Goal: Check status: Check status

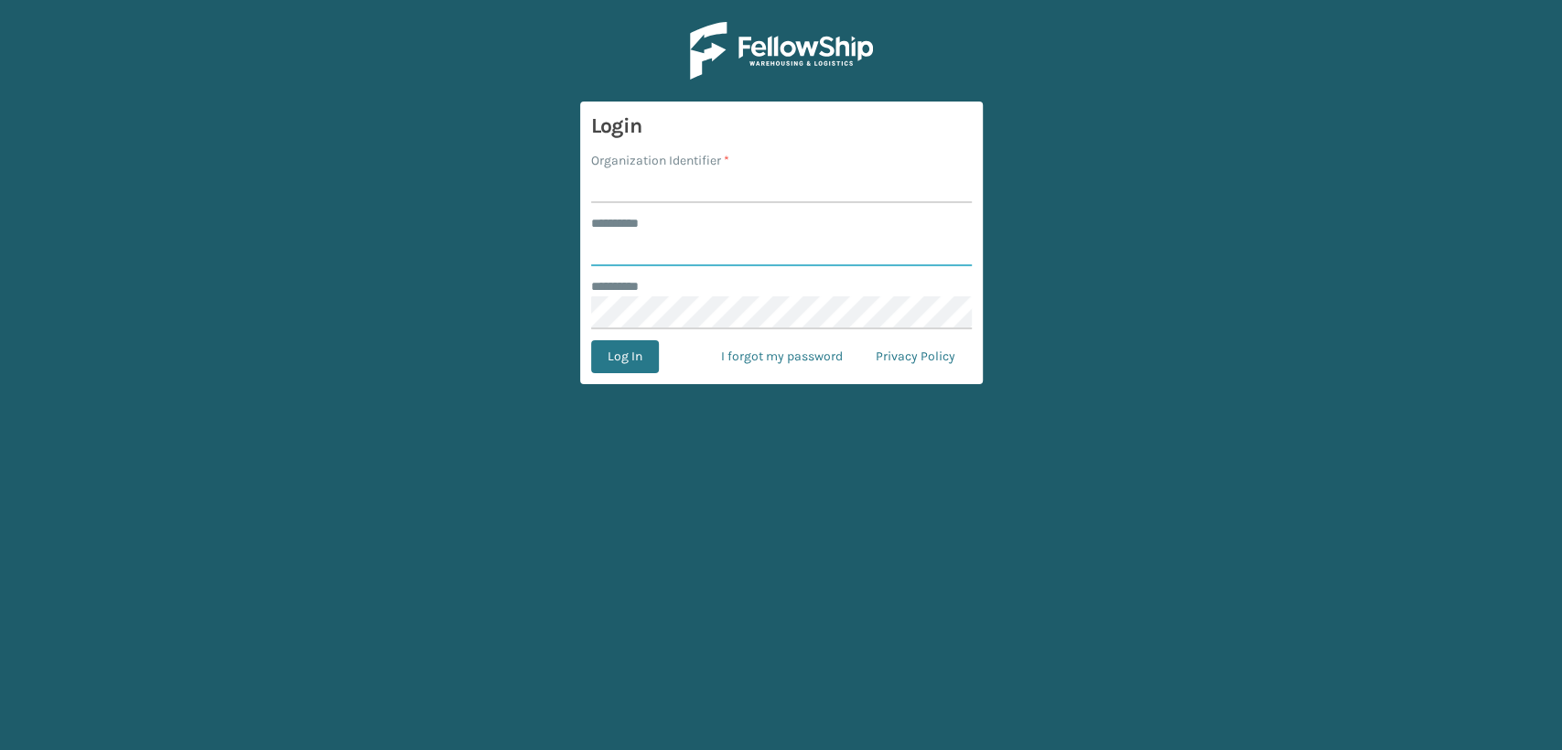
type input "*****"
drag, startPoint x: 633, startPoint y: 184, endPoint x: 662, endPoint y: 213, distance: 40.8
click at [631, 184] on input "Organization Identifier *" at bounding box center [781, 186] width 381 height 33
type input "Lifestyle"
click at [618, 363] on button "Log In" at bounding box center [625, 356] width 68 height 33
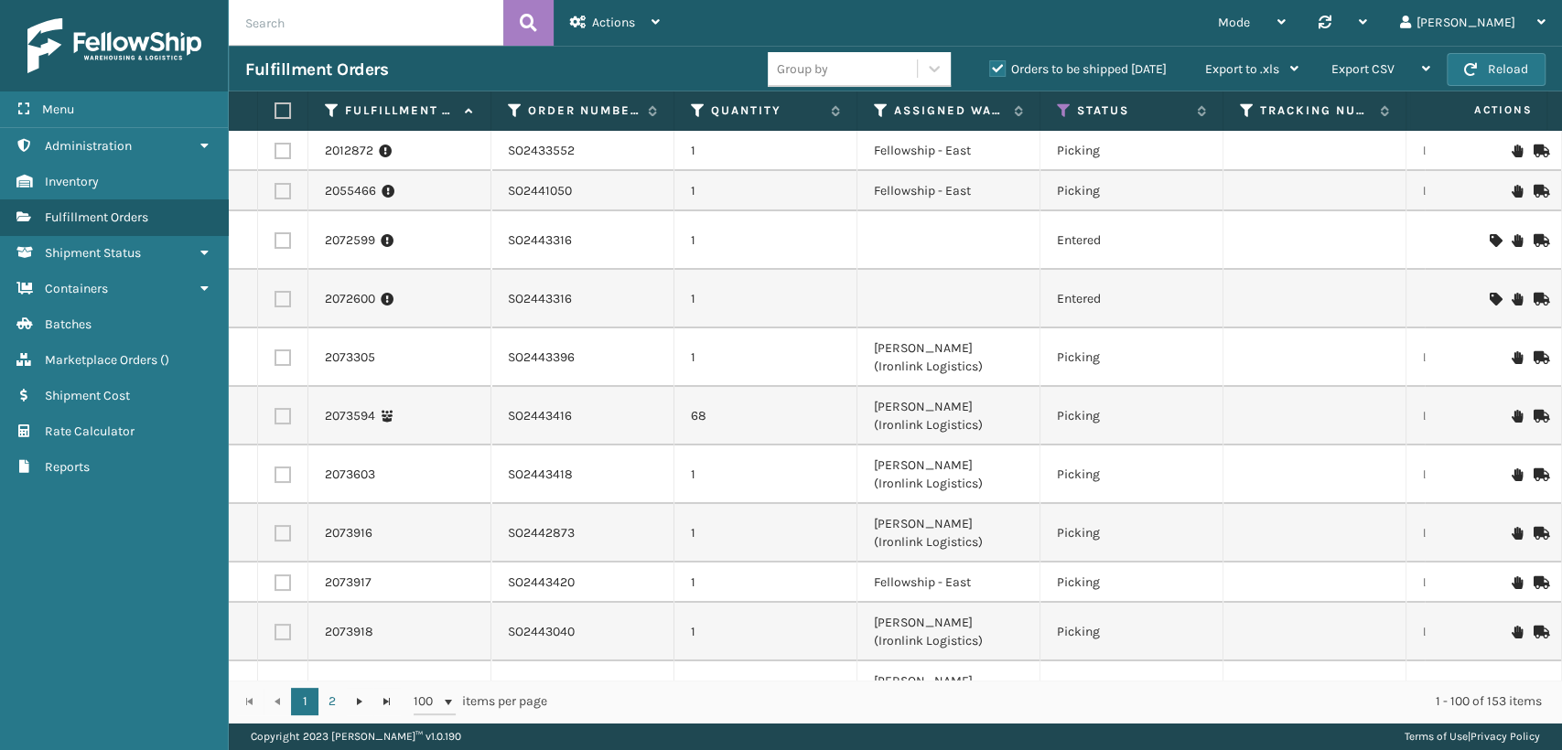
click at [331, 29] on input "text" at bounding box center [366, 23] width 275 height 46
paste input "SO2443316"
type input "SO2443316"
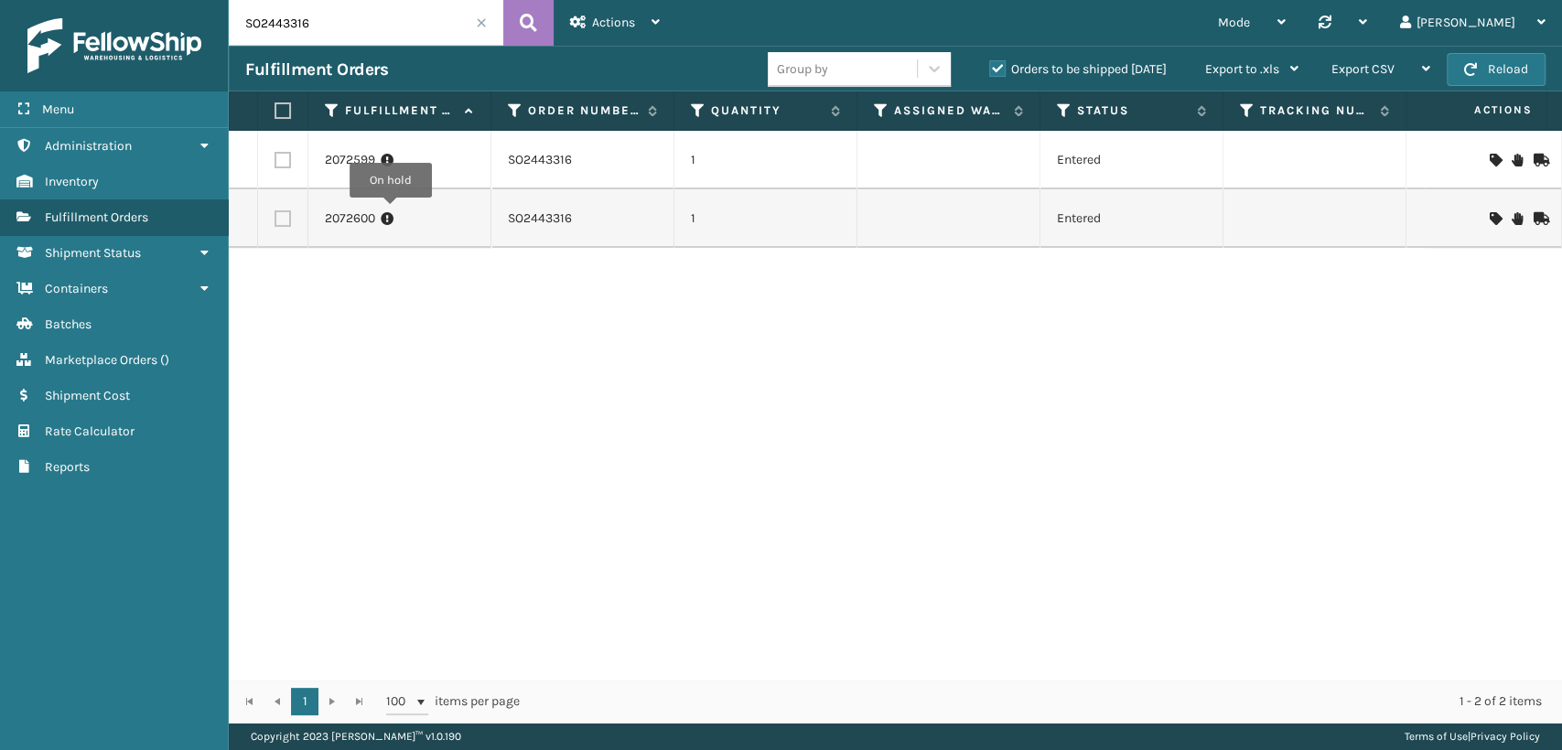
click at [382, 214] on icon at bounding box center [387, 219] width 13 height 18
click at [387, 163] on icon at bounding box center [387, 160] width 13 height 18
click at [357, 156] on link "2072599" at bounding box center [350, 160] width 50 height 18
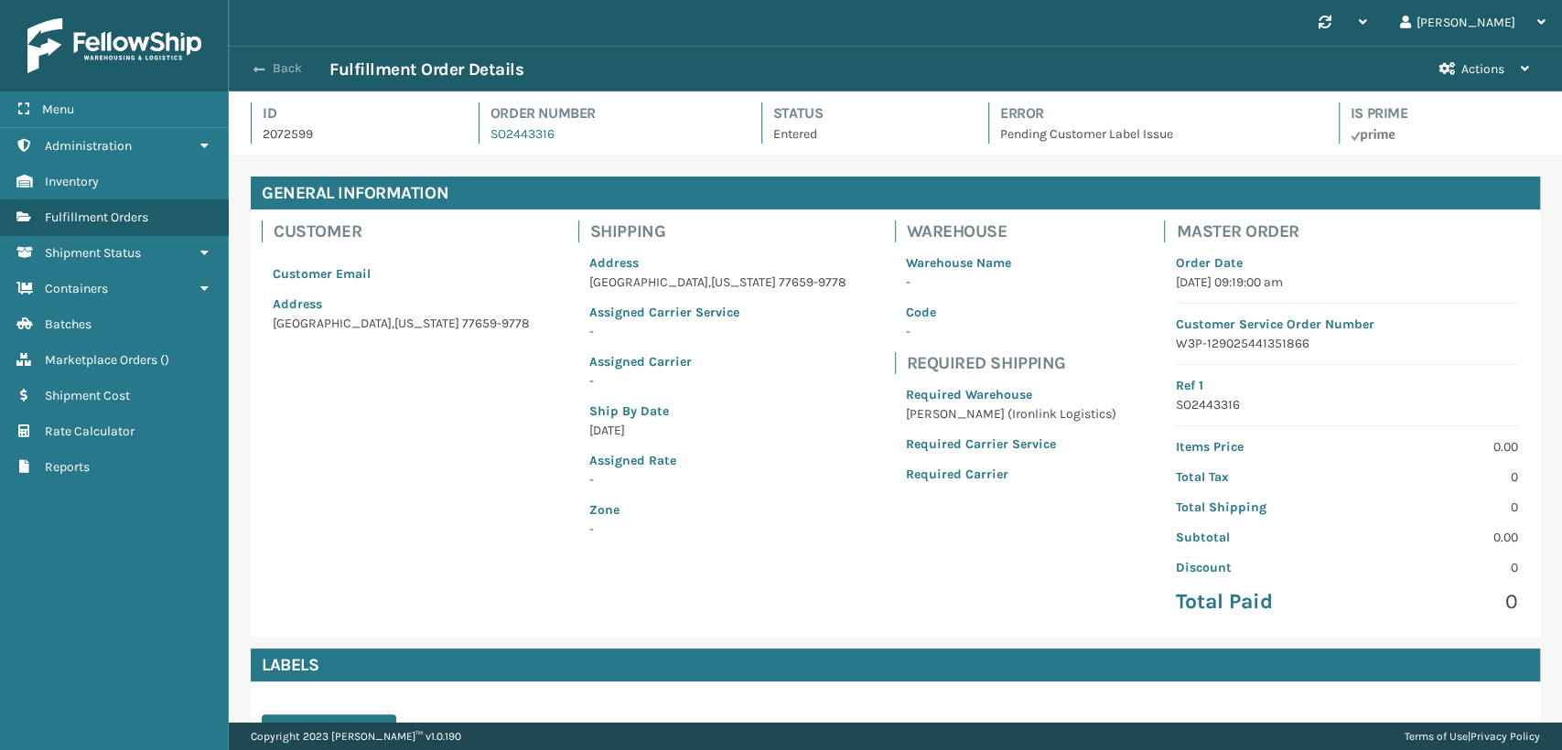
click at [269, 66] on button "Back" at bounding box center [287, 68] width 84 height 16
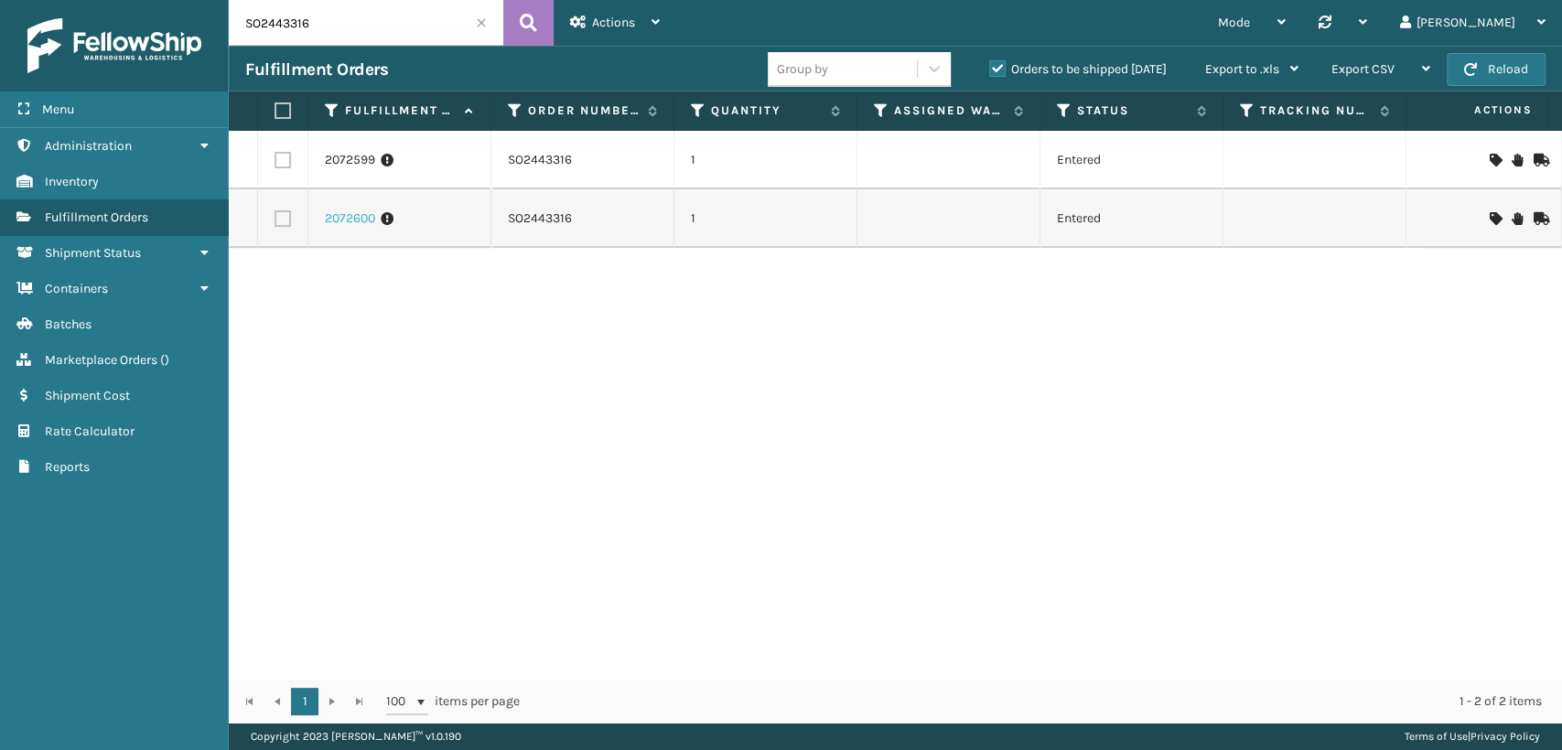
click at [359, 215] on link "2072600" at bounding box center [350, 219] width 50 height 18
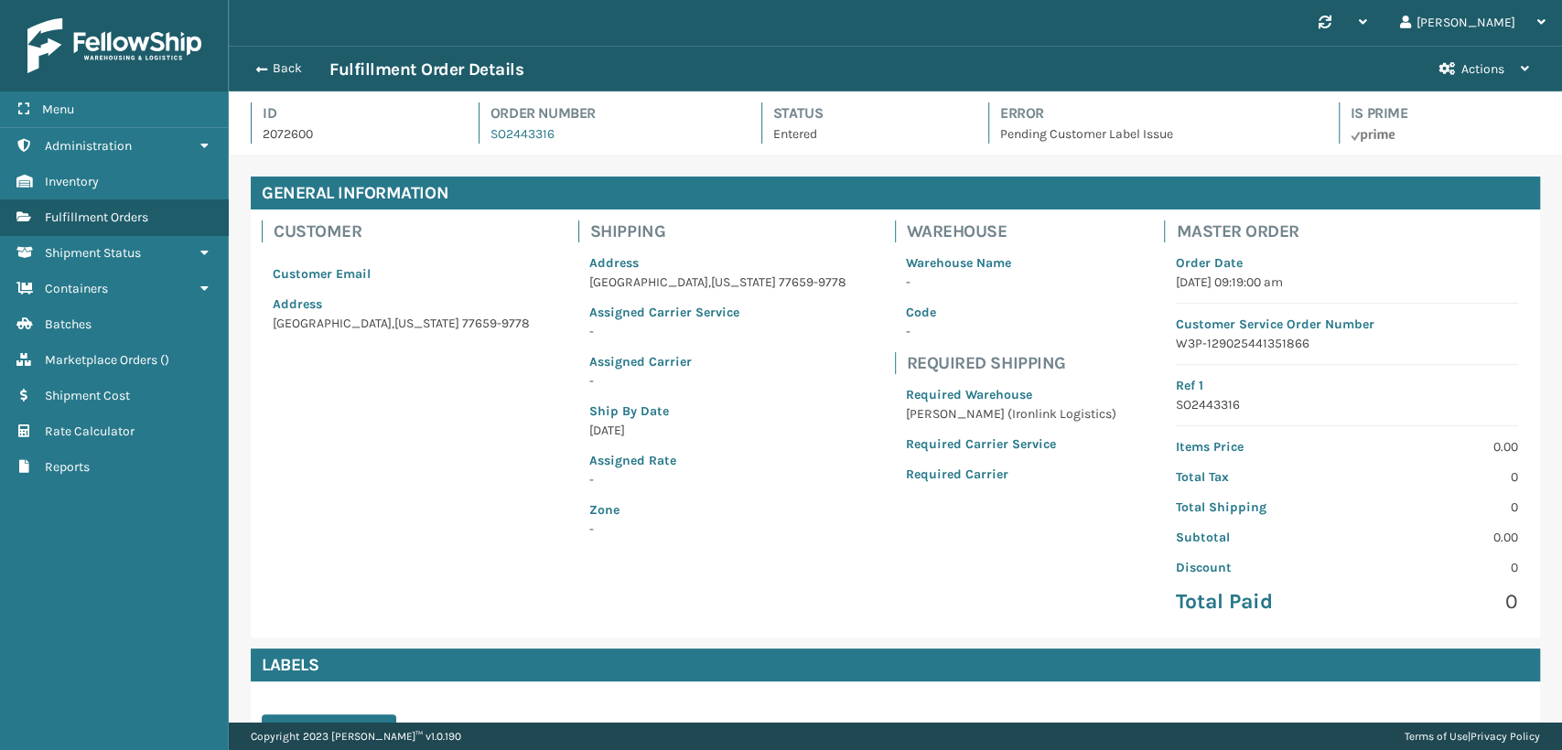
scroll to position [246, 0]
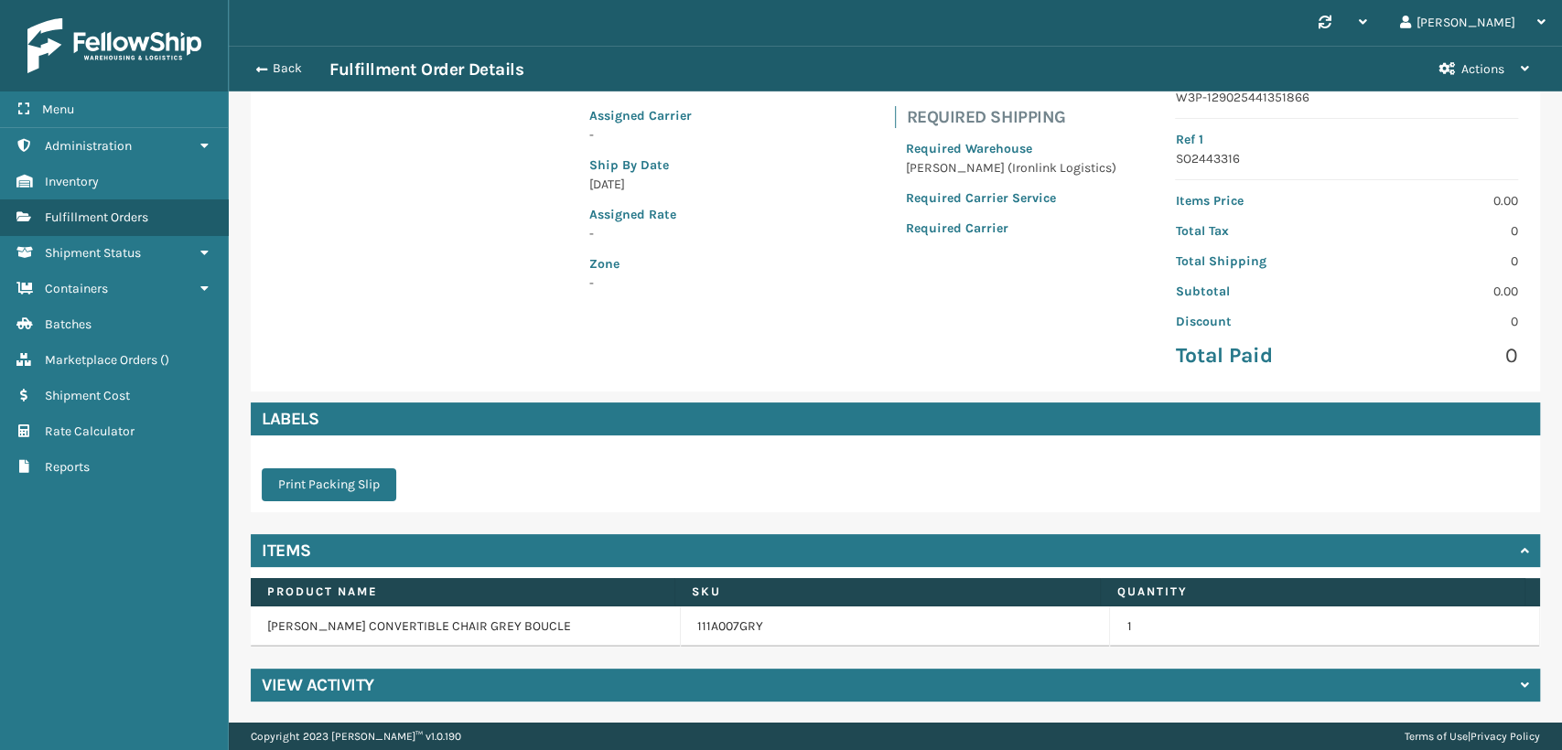
click at [1514, 678] on div "View Activity" at bounding box center [895, 685] width 1289 height 33
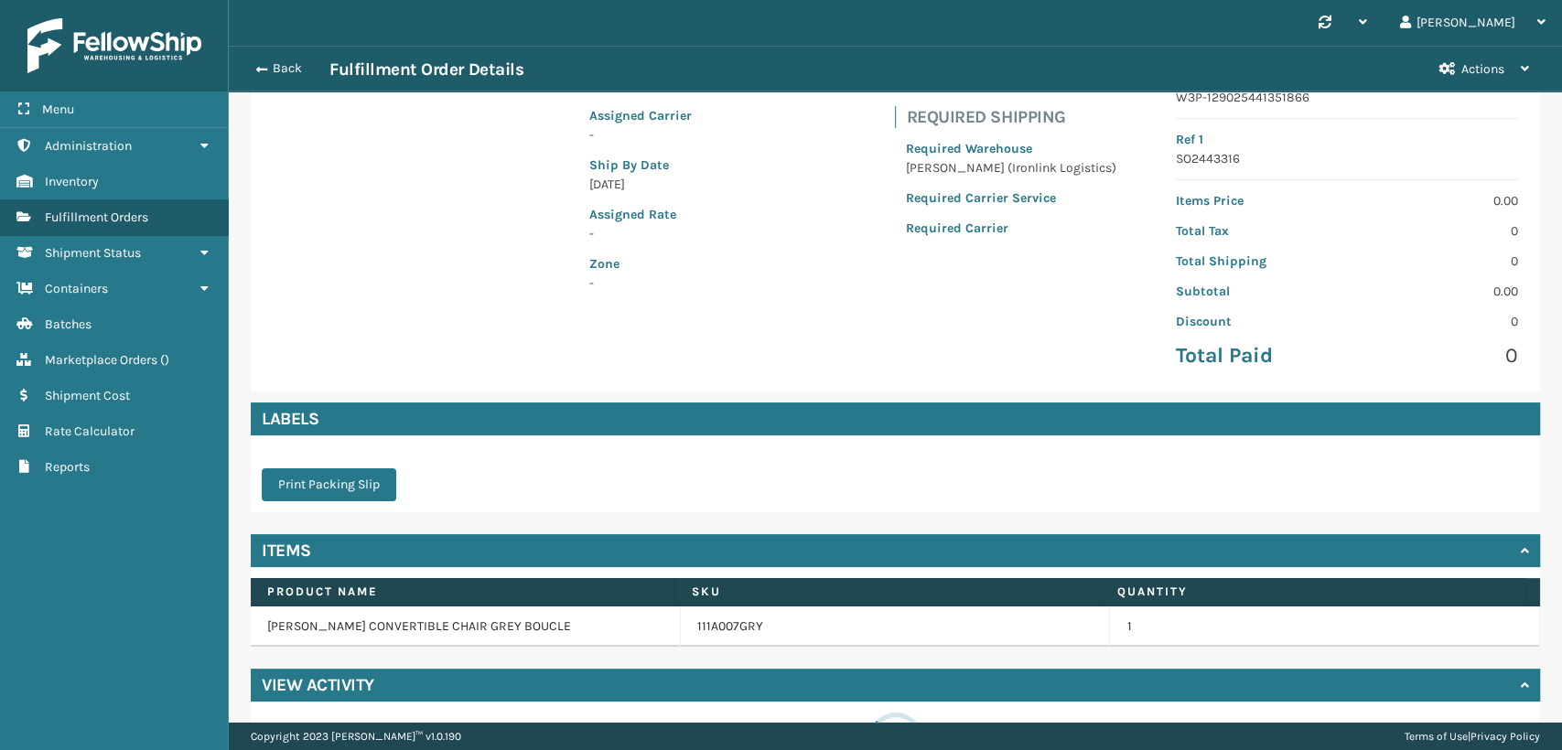
scroll to position [566, 0]
